Goal: Task Accomplishment & Management: Manage account settings

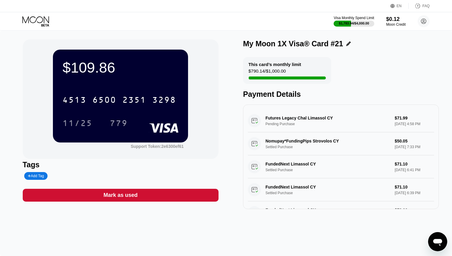
click at [41, 22] on icon at bounding box center [36, 21] width 28 height 10
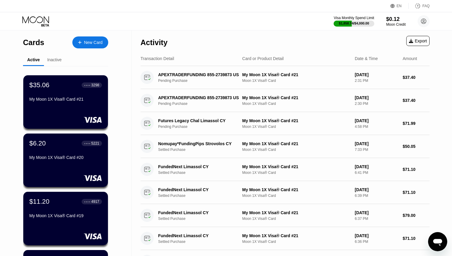
click at [75, 89] on div "$35.06 ● ● ● ● 3298" at bounding box center [65, 85] width 73 height 8
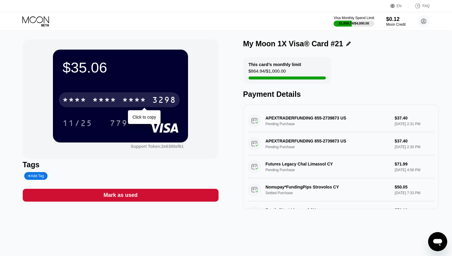
click at [127, 102] on div "* * * *" at bounding box center [134, 101] width 24 height 10
click at [157, 99] on div "3298" at bounding box center [164, 101] width 24 height 10
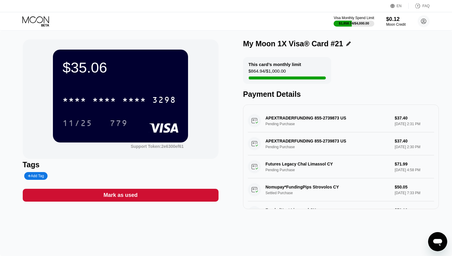
click at [33, 20] on icon at bounding box center [36, 21] width 28 height 10
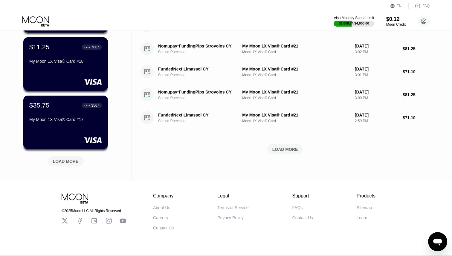
scroll to position [226, 0]
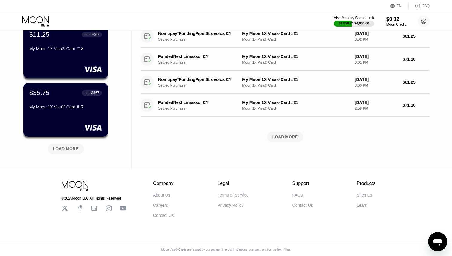
click at [59, 152] on div "LOAD MORE" at bounding box center [66, 149] width 36 height 10
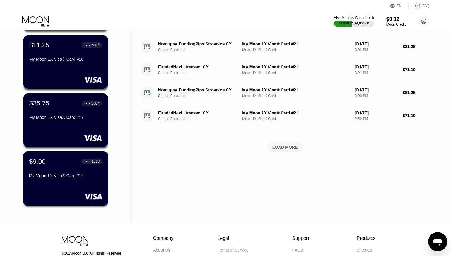
scroll to position [201, 0]
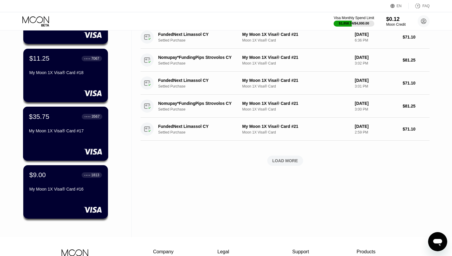
click at [69, 132] on div "My Moon 1X Visa® Card #17" at bounding box center [65, 130] width 73 height 5
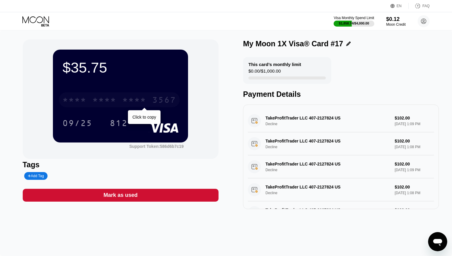
click at [138, 104] on div "* * * *" at bounding box center [134, 101] width 24 height 10
